Goal: Task Accomplishment & Management: Manage account settings

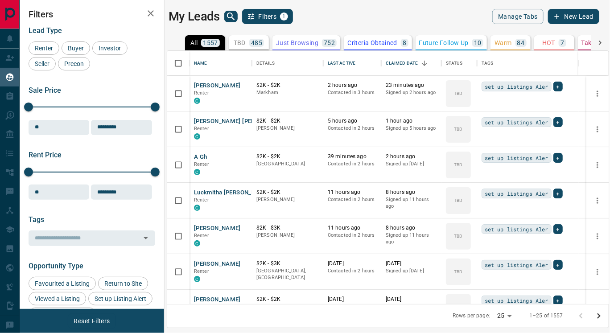
scroll to position [246, 434]
click at [498, 42] on p "Warm" at bounding box center [502, 43] width 17 height 6
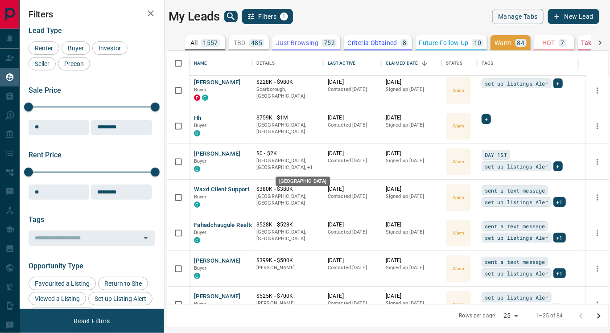
scroll to position [0, 0]
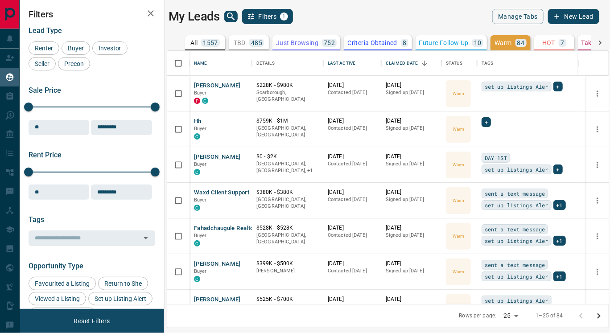
click at [515, 312] on body "Lead Transfers Claim Leads My Leads Tasks Opportunities Deals Campaigns Automat…" at bounding box center [305, 161] width 610 height 322
click at [513, 313] on li "100" at bounding box center [513, 315] width 24 height 13
type input "***"
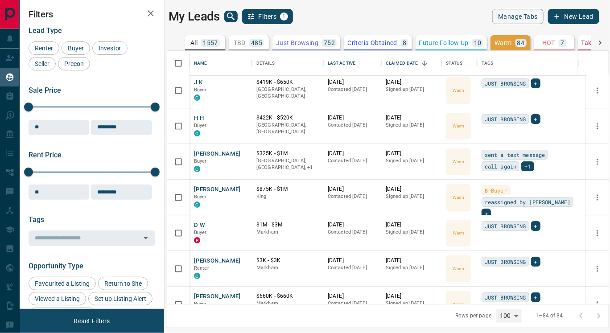
scroll to position [1251, 0]
click at [209, 151] on button "[PERSON_NAME]" at bounding box center [217, 154] width 47 height 8
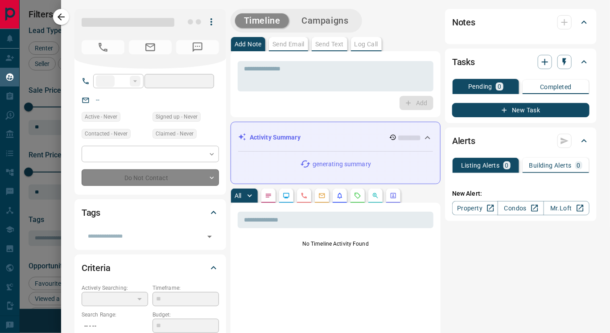
type input "**"
type input "**********"
type input "*"
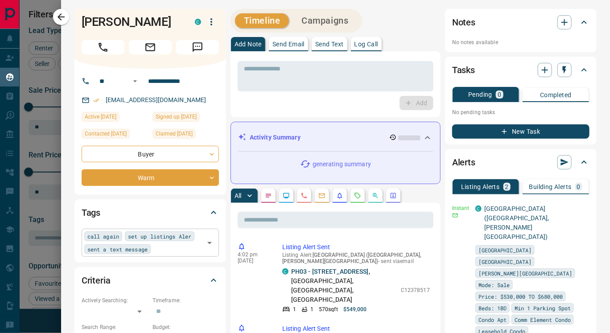
click at [111, 233] on span "call again" at bounding box center [103, 236] width 32 height 9
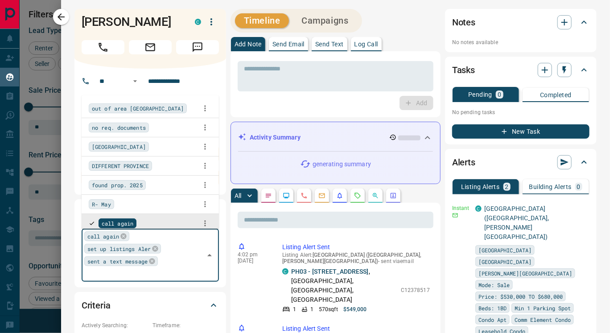
scroll to position [3, 0]
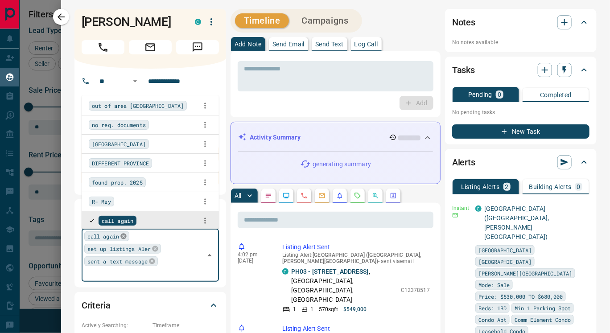
click at [121, 237] on icon at bounding box center [123, 237] width 6 height 6
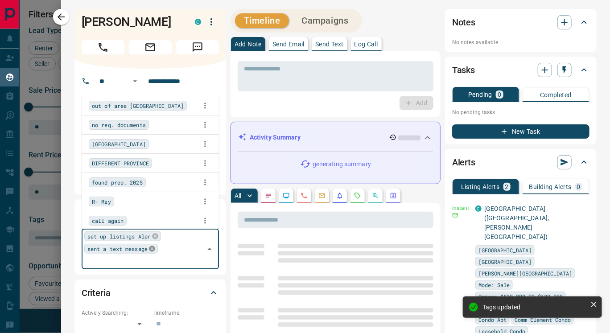
click at [149, 249] on icon at bounding box center [151, 248] width 7 height 7
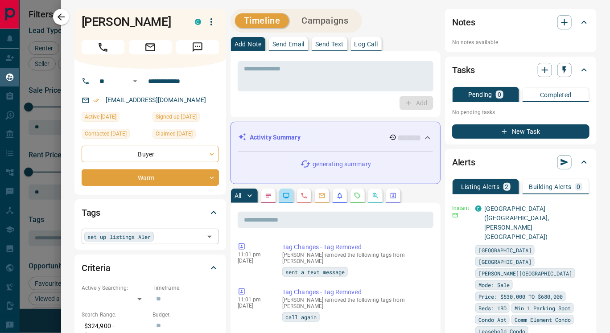
click at [286, 199] on button "button" at bounding box center [286, 196] width 14 height 14
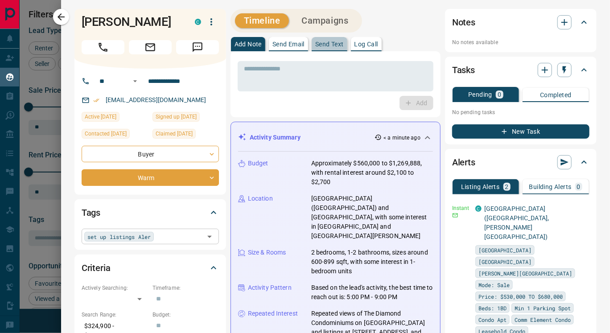
click at [331, 45] on p "Send Text" at bounding box center [329, 44] width 29 height 6
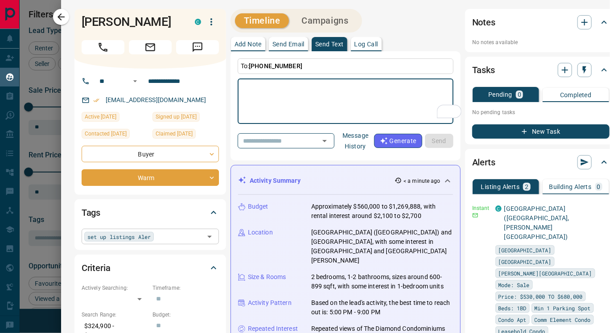
click at [371, 136] on button "Message History" at bounding box center [355, 140] width 37 height 25
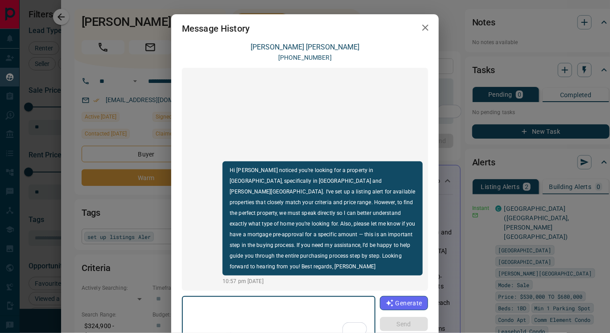
click at [421, 23] on icon "button" at bounding box center [425, 27] width 11 height 11
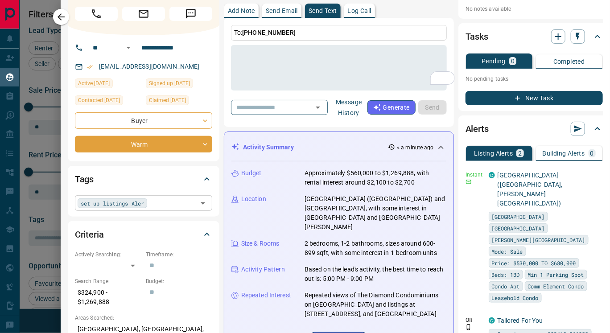
scroll to position [33, 8]
click at [59, 17] on icon "button" at bounding box center [60, 16] width 7 height 7
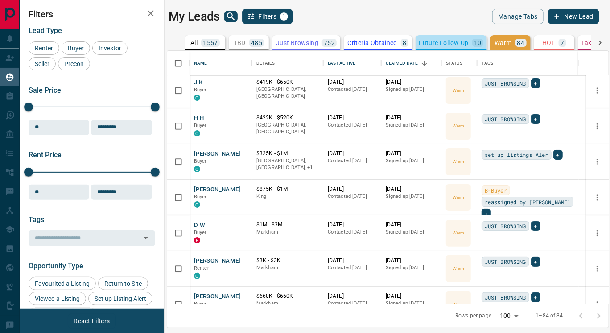
click at [436, 41] on p "Future Follow Up" at bounding box center [443, 43] width 49 height 6
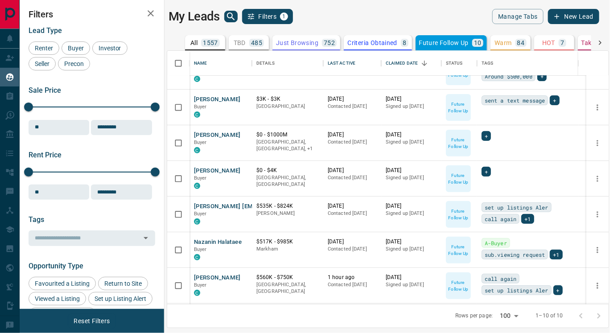
scroll to position [127, 0]
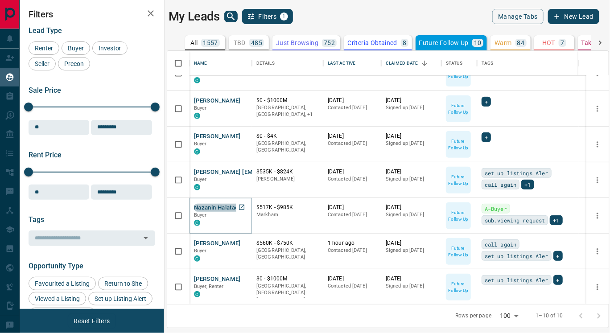
click at [233, 209] on button "Nazanin Halataee" at bounding box center [218, 208] width 48 height 8
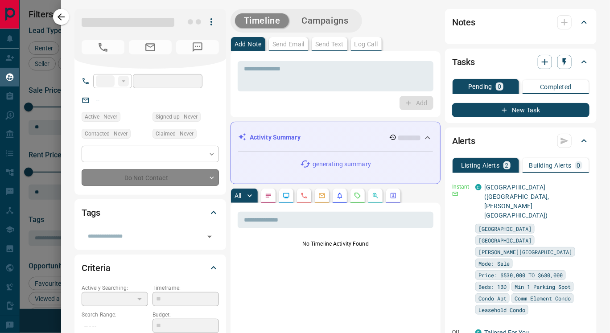
type input "**"
type input "**********"
type input "*"
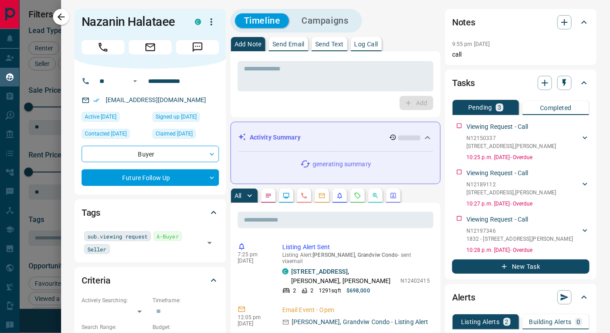
click at [285, 197] on icon "Lead Browsing Activity" at bounding box center [286, 195] width 6 height 5
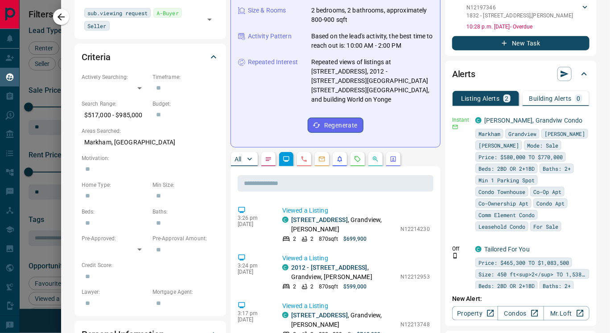
scroll to position [224, 0]
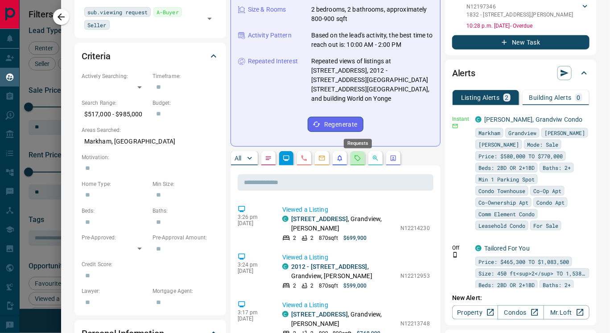
click at [356, 132] on body "Lead Transfers Claim Leads My Leads Tasks Opportunities Deals Campaigns Automat…" at bounding box center [305, 161] width 610 height 322
click at [336, 151] on button "button" at bounding box center [339, 158] width 14 height 14
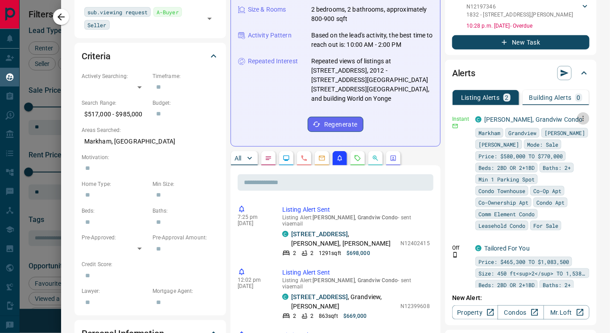
click at [579, 117] on icon "button" at bounding box center [583, 119] width 8 height 8
click at [559, 150] on link "Edit" at bounding box center [552, 148] width 20 height 8
click at [384, 165] on div at bounding box center [305, 166] width 610 height 333
click at [61, 18] on icon "button" at bounding box center [61, 17] width 11 height 11
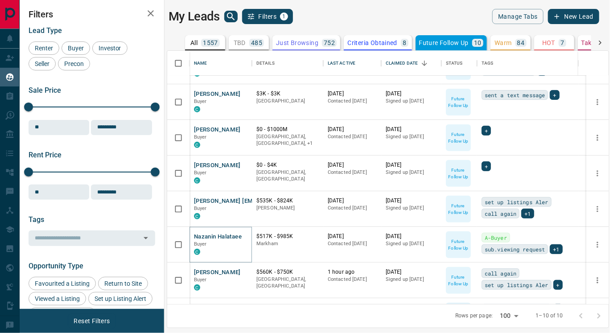
scroll to position [98, 0]
click at [208, 164] on button "[PERSON_NAME]" at bounding box center [217, 166] width 47 height 8
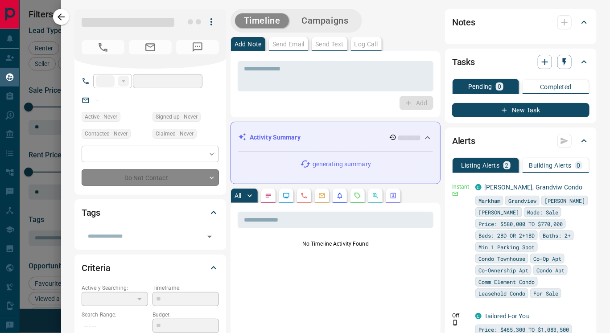
type input "**"
type input "**********"
type input "*"
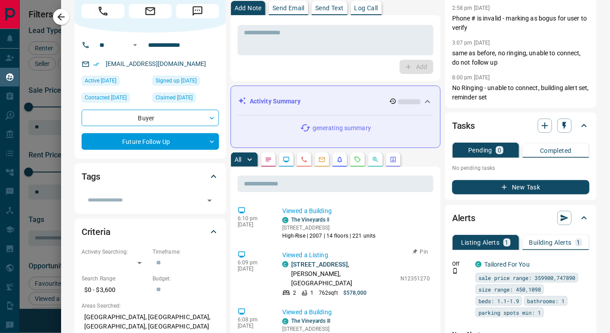
scroll to position [0, 0]
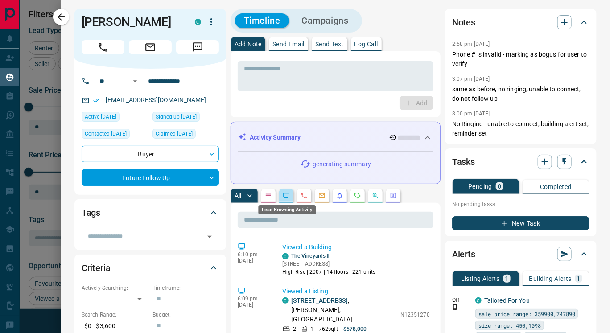
click at [287, 192] on icon "Lead Browsing Activity" at bounding box center [286, 195] width 7 height 7
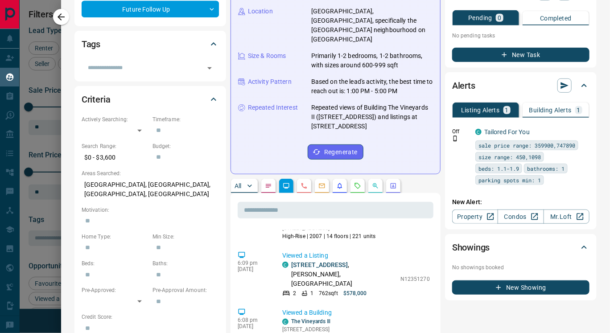
scroll to position [179, 0]
